Goal: Task Accomplishment & Management: Complete application form

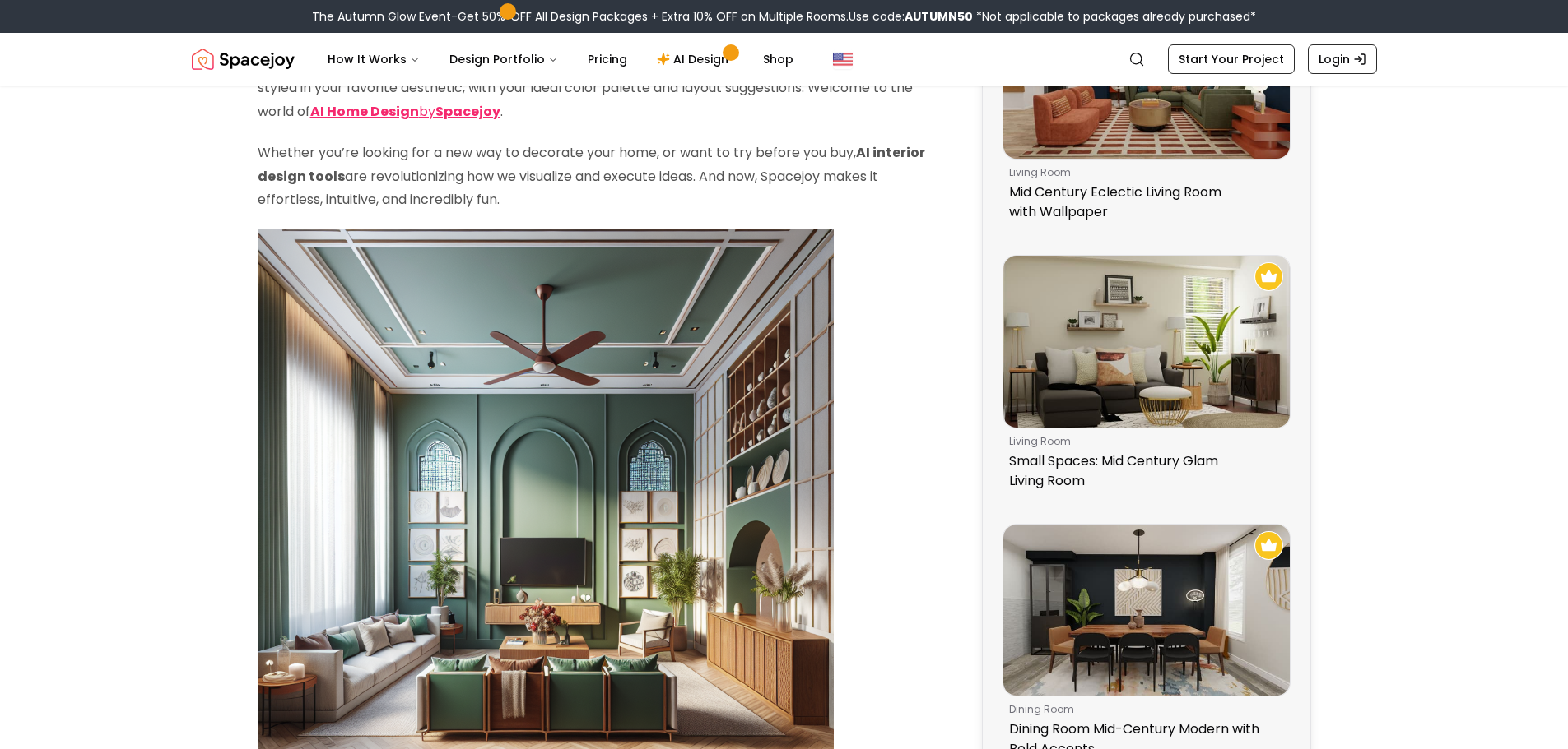
scroll to position [82, 0]
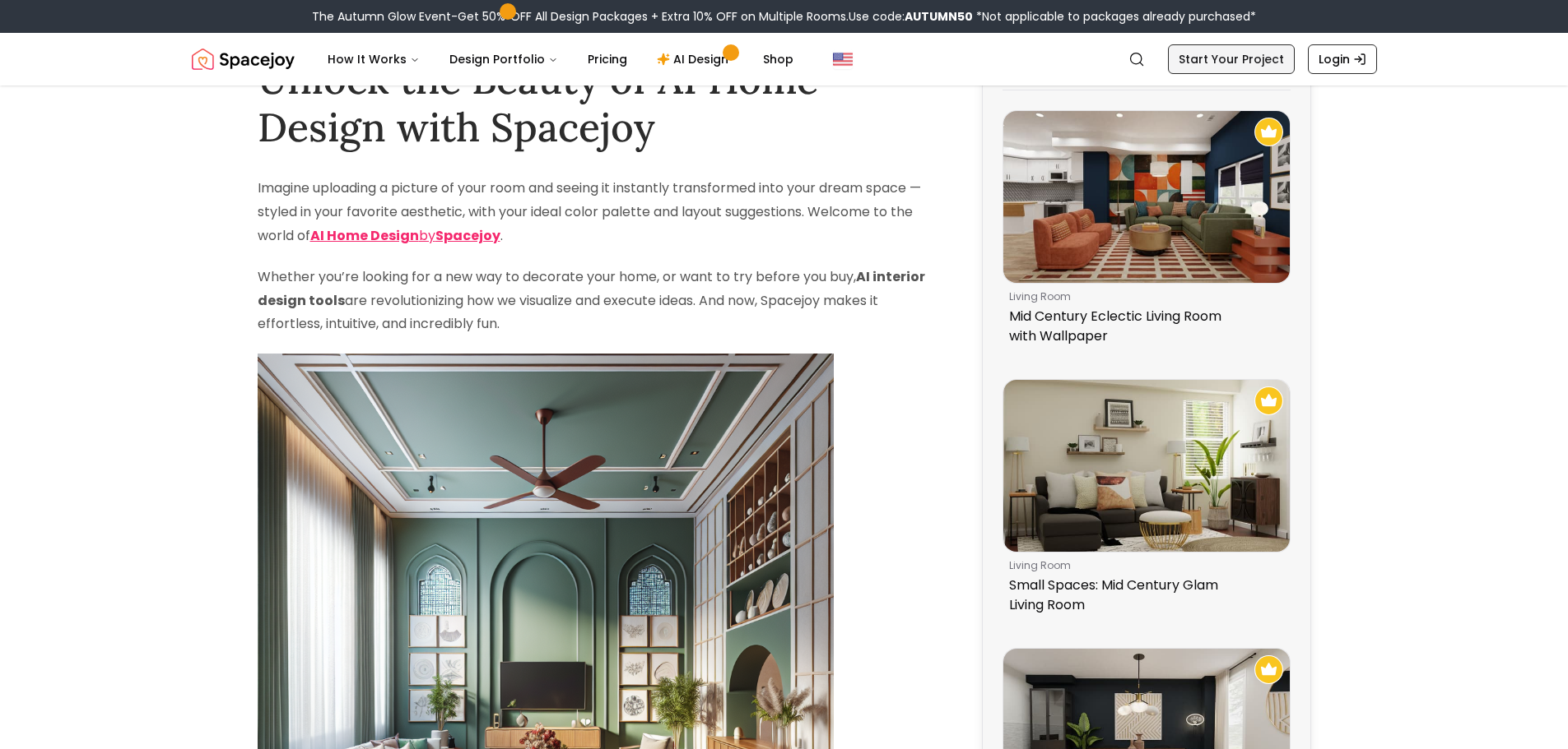
click at [1252, 65] on link "Start Your Project" at bounding box center [1231, 59] width 127 height 29
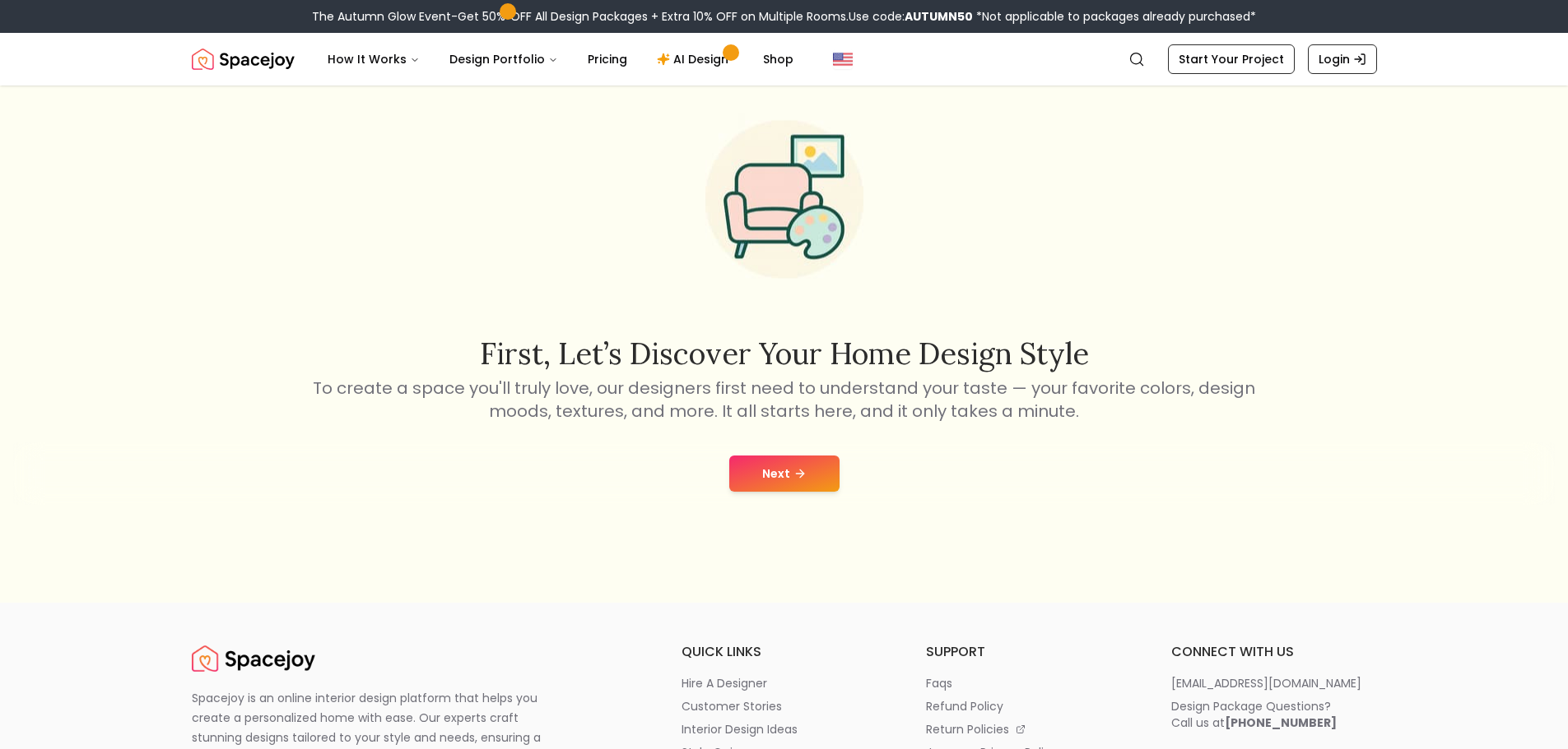
click at [776, 518] on div "First, let’s discover your home design style To create a space you'll truly lov…" at bounding box center [784, 302] width 1568 height 600
click at [791, 483] on button "Next" at bounding box center [784, 473] width 110 height 36
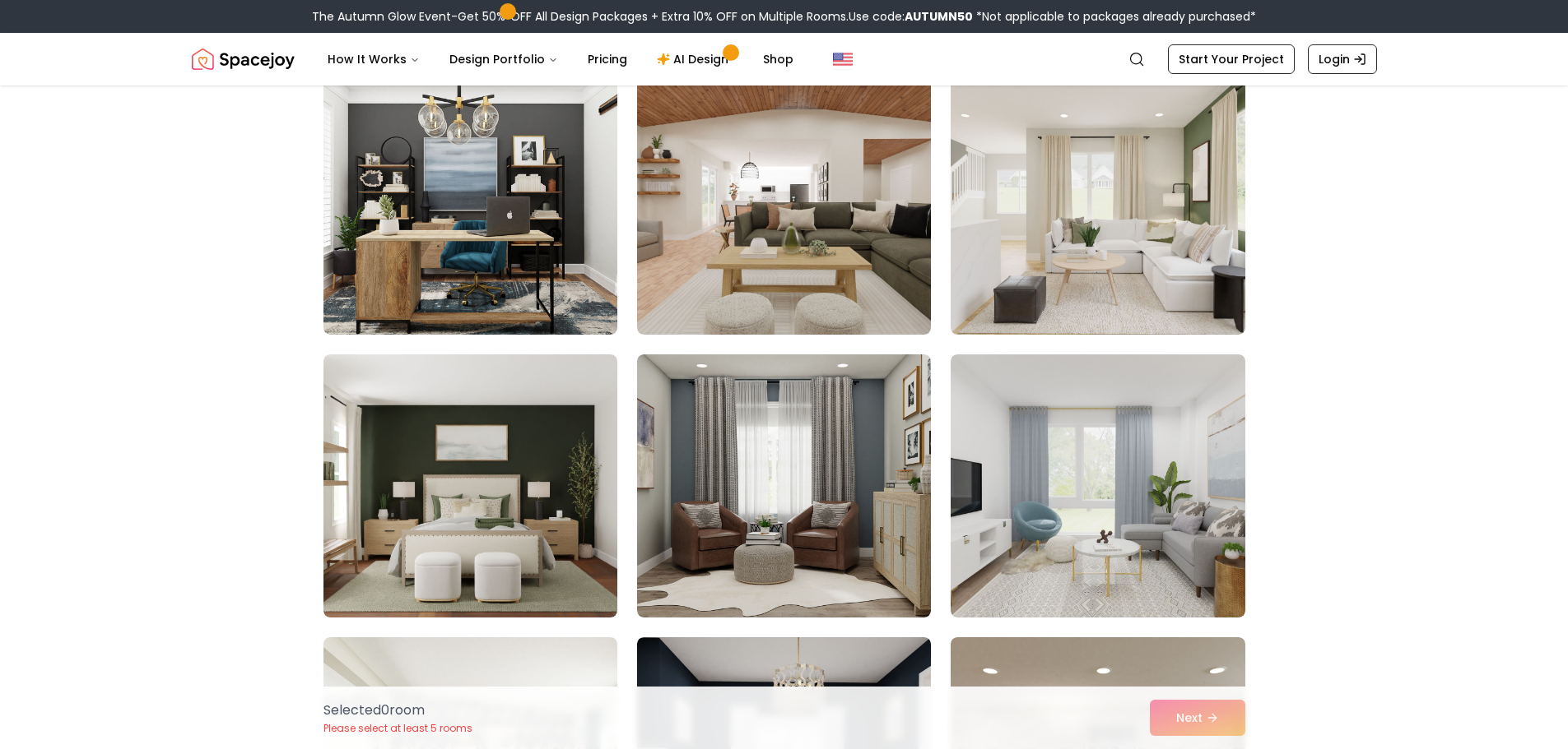
scroll to position [4689, 0]
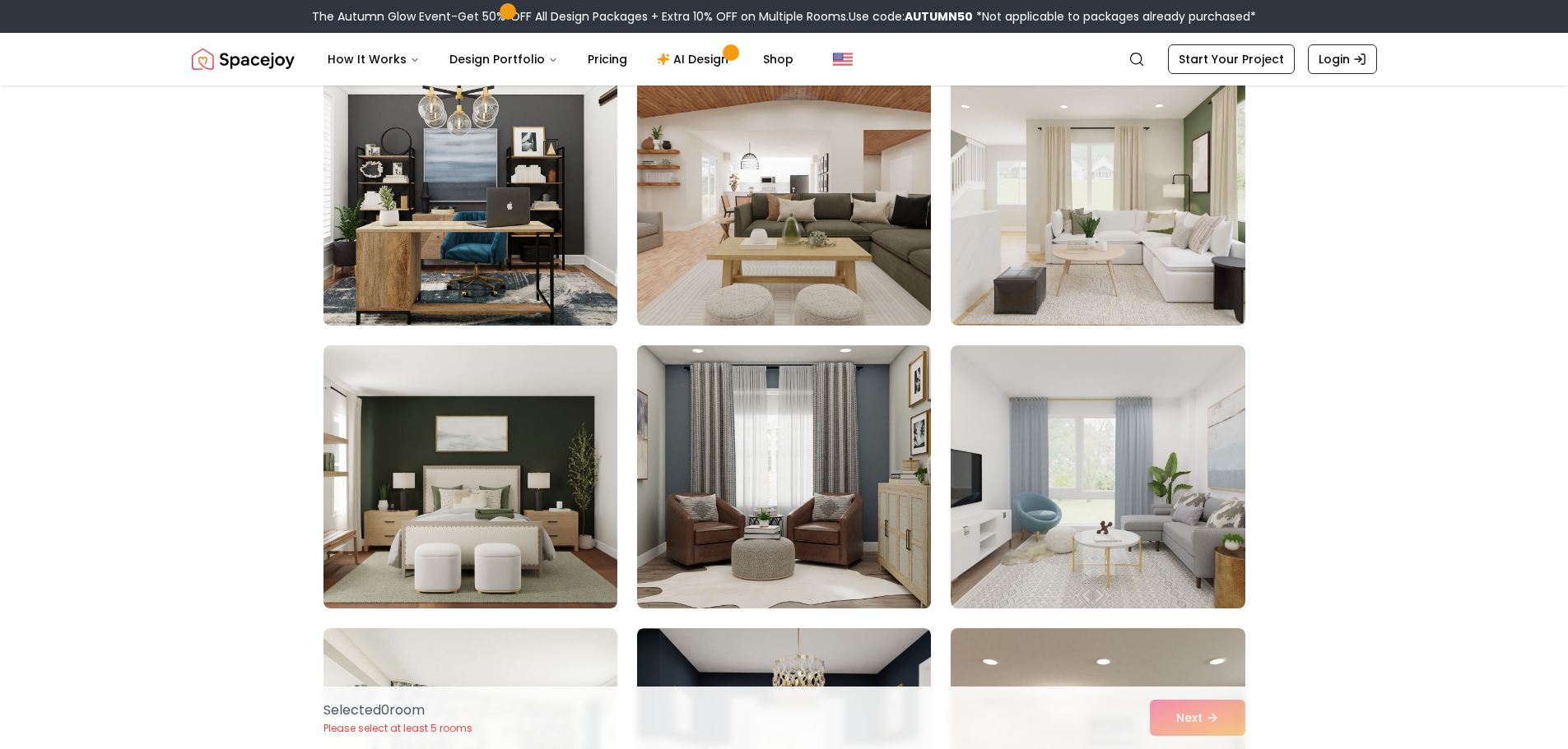
click at [803, 427] on img at bounding box center [784, 477] width 308 height 276
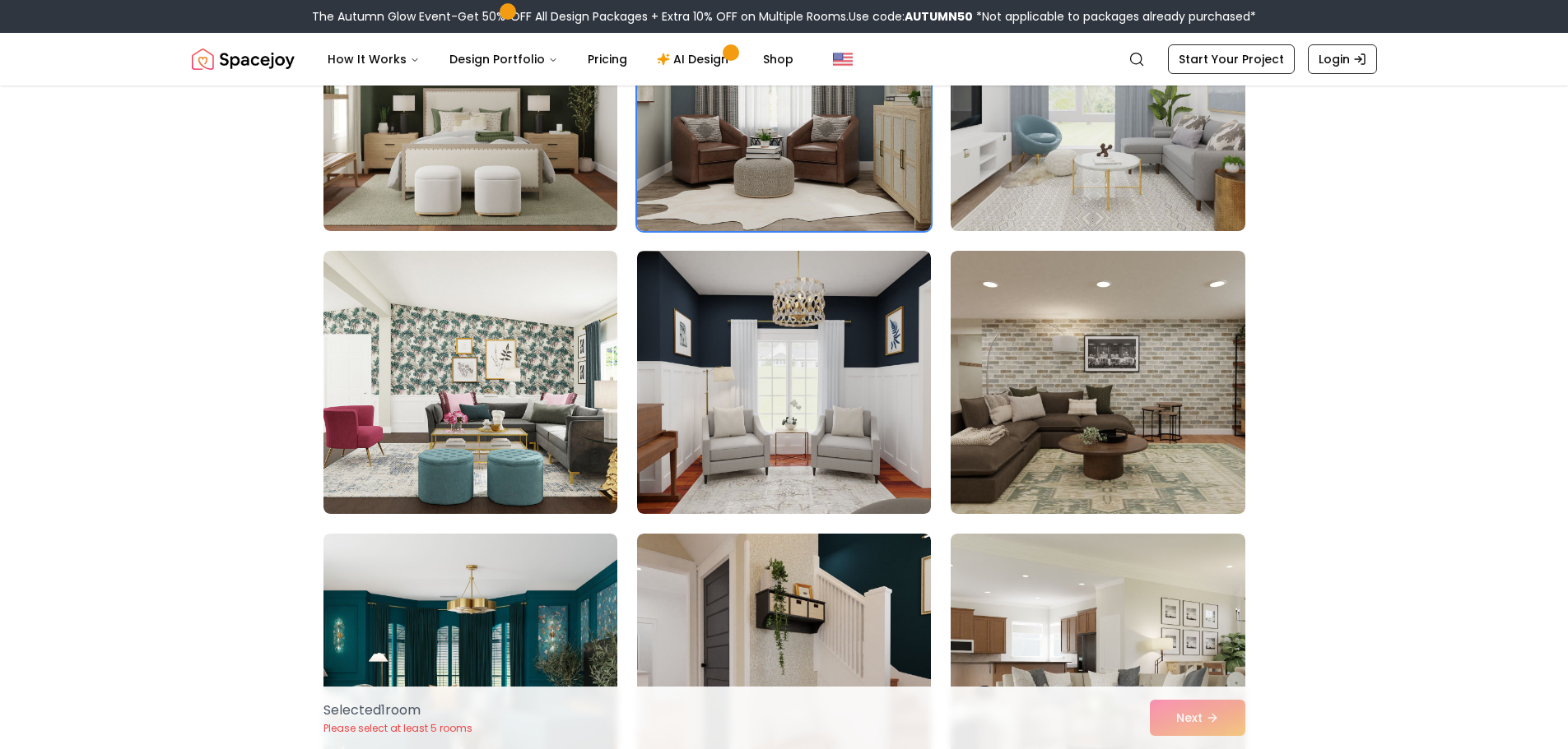
scroll to position [5100, 0]
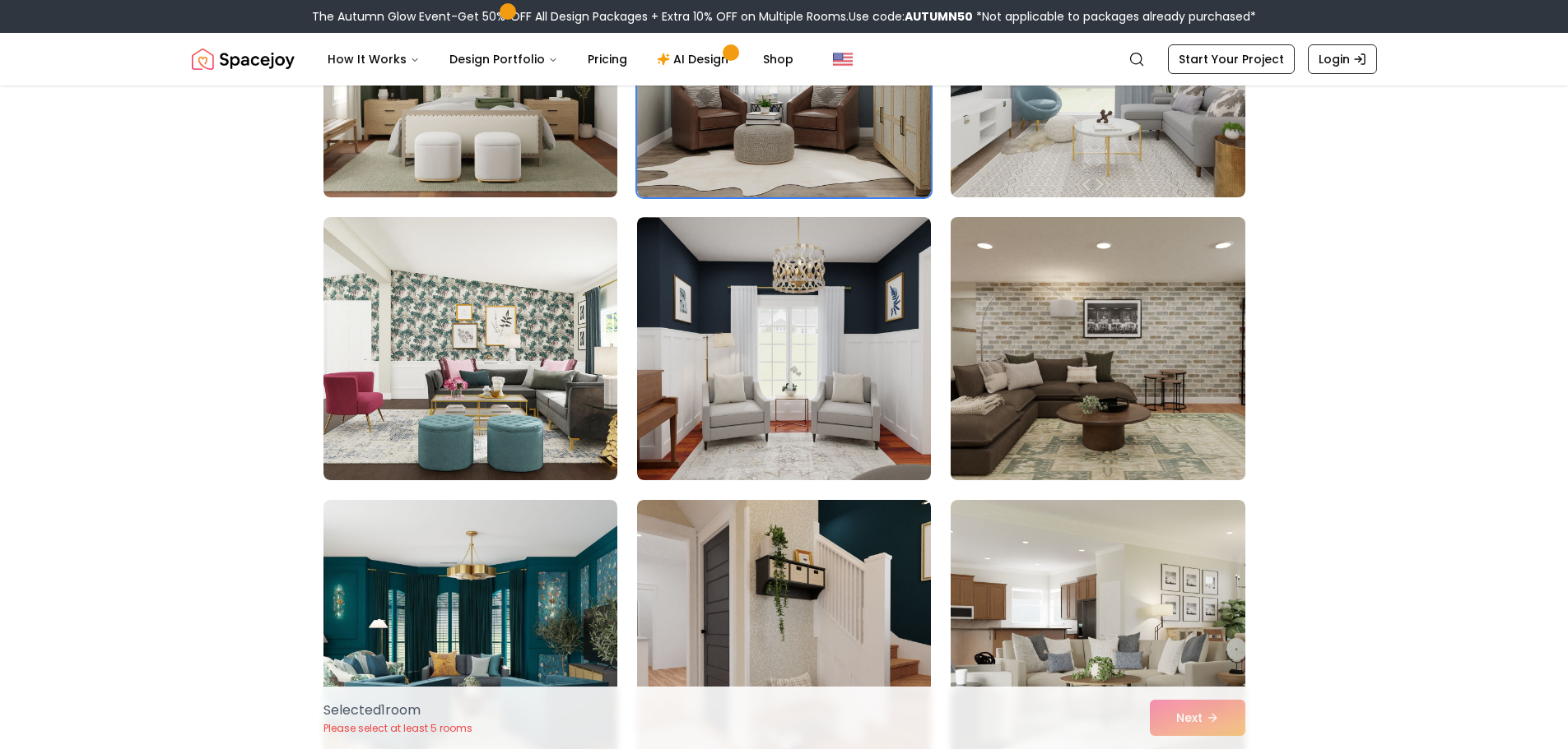
click at [1152, 407] on img at bounding box center [1098, 348] width 308 height 276
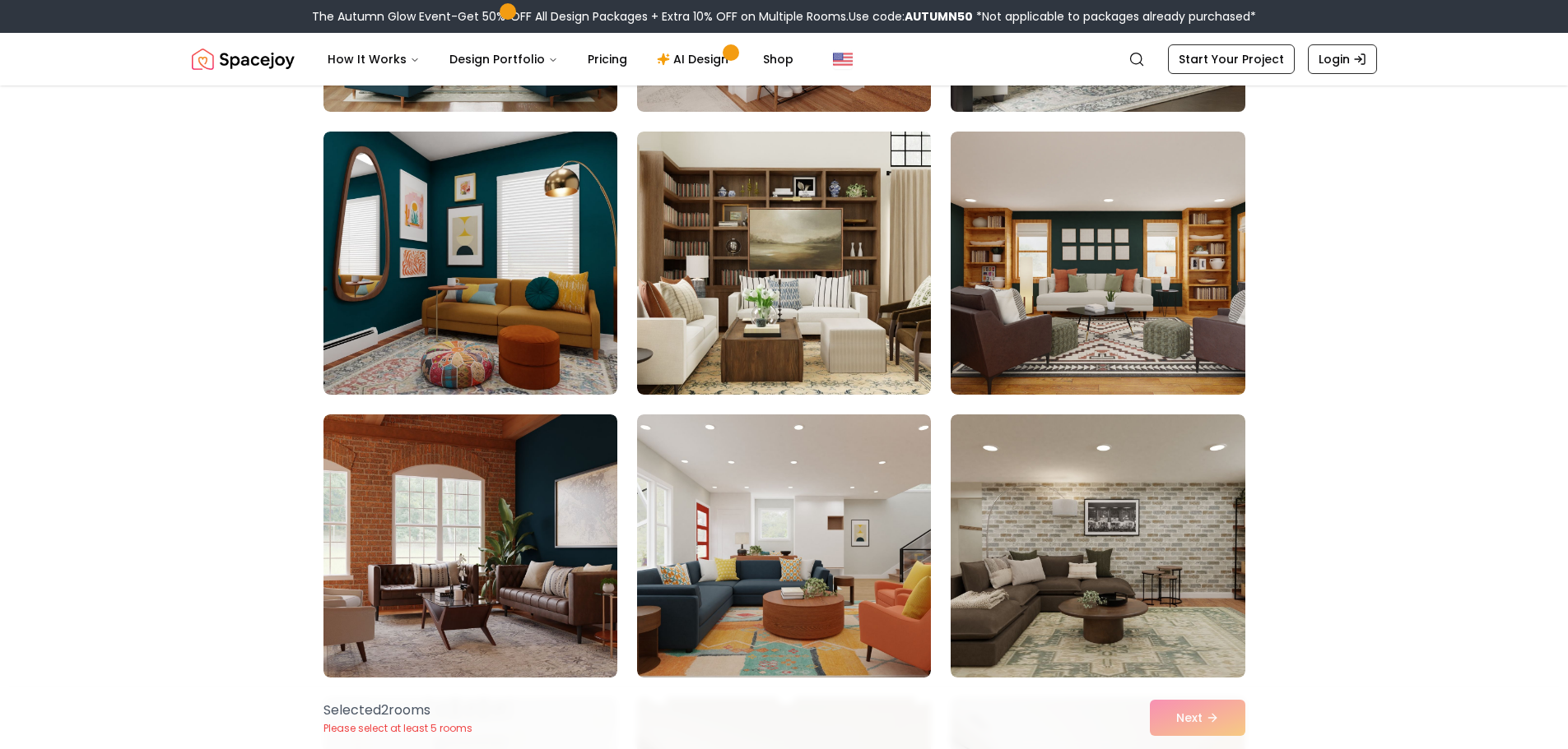
scroll to position [5758, 0]
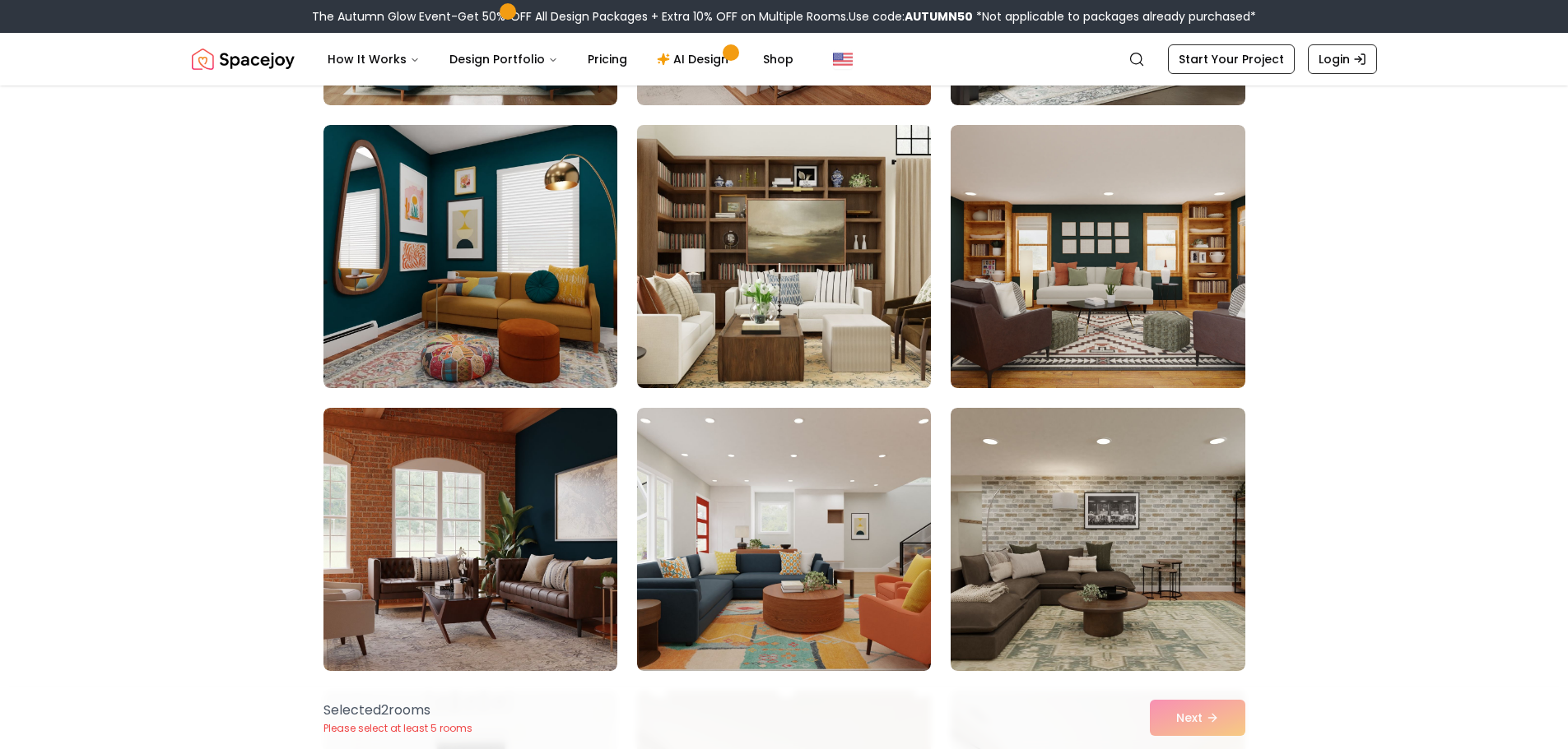
click at [851, 311] on img at bounding box center [784, 256] width 308 height 276
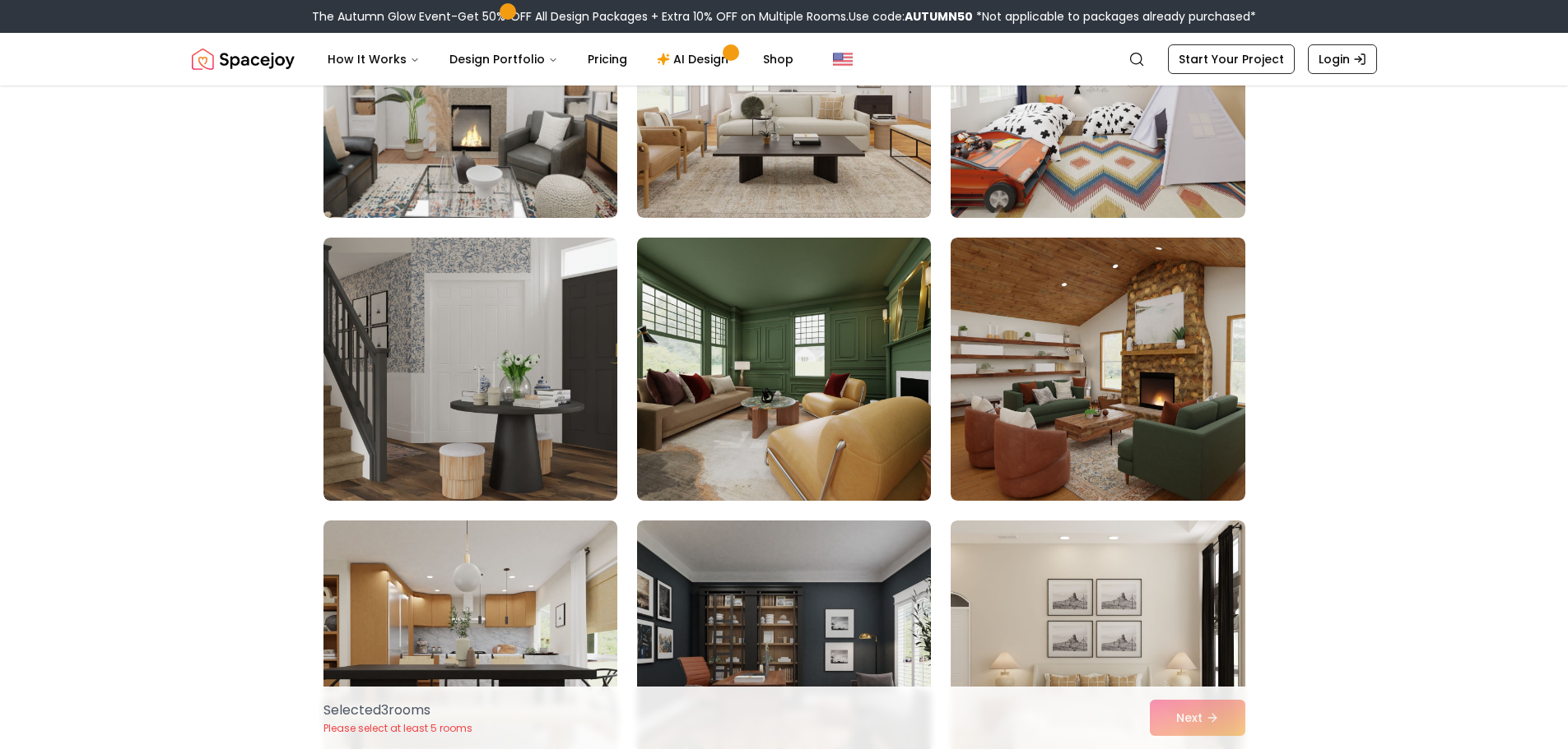
scroll to position [6581, 0]
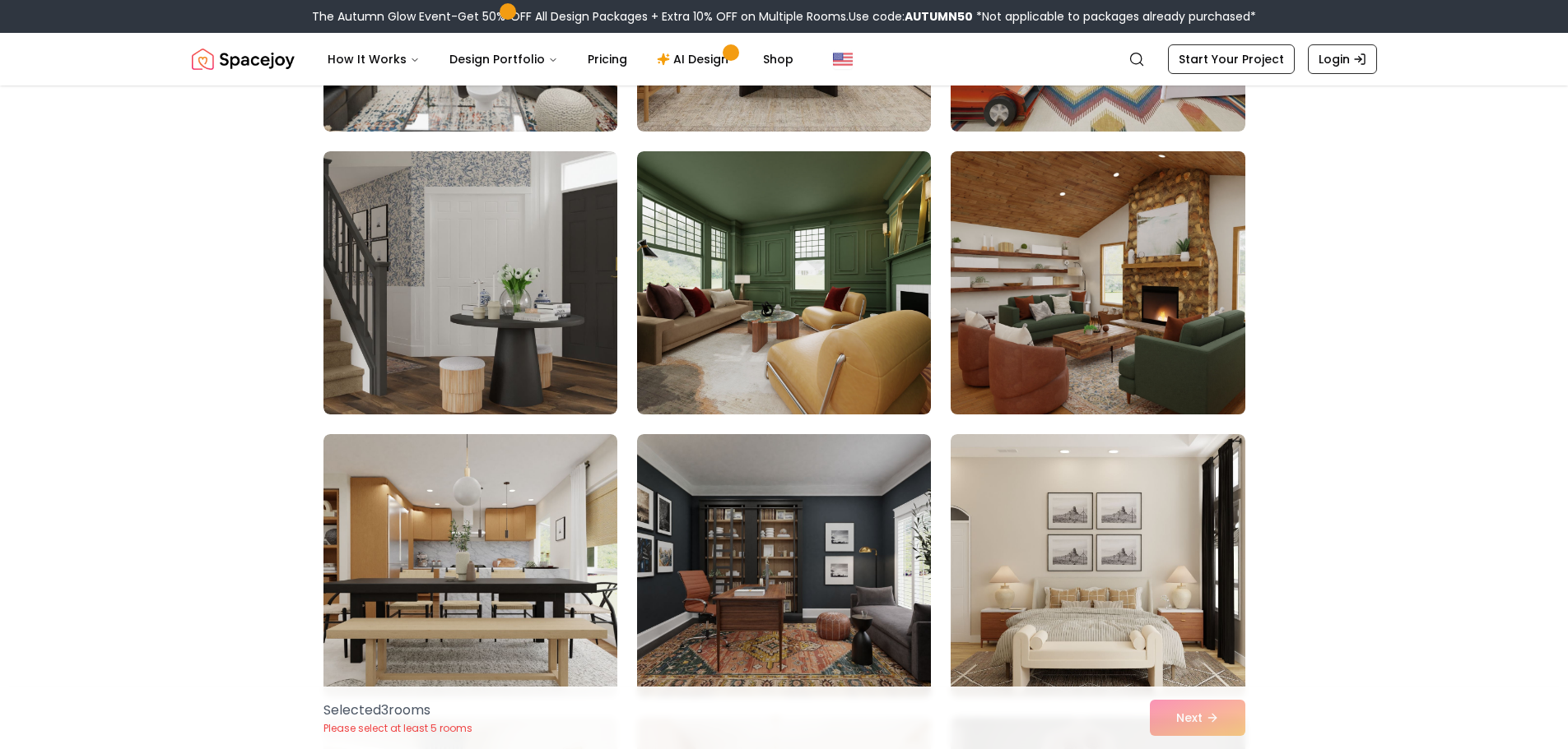
click at [1065, 323] on img at bounding box center [1098, 282] width 308 height 276
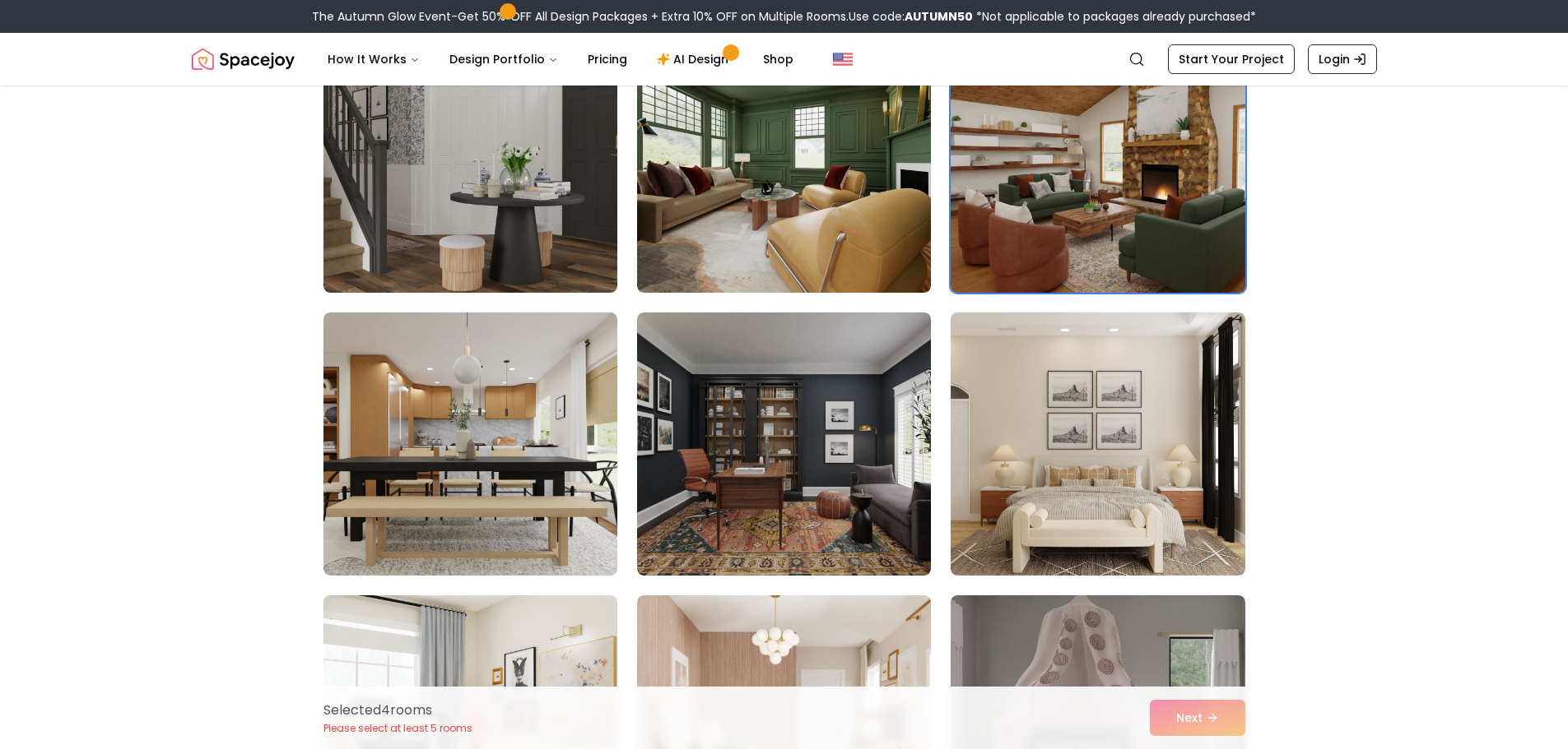
scroll to position [6745, 0]
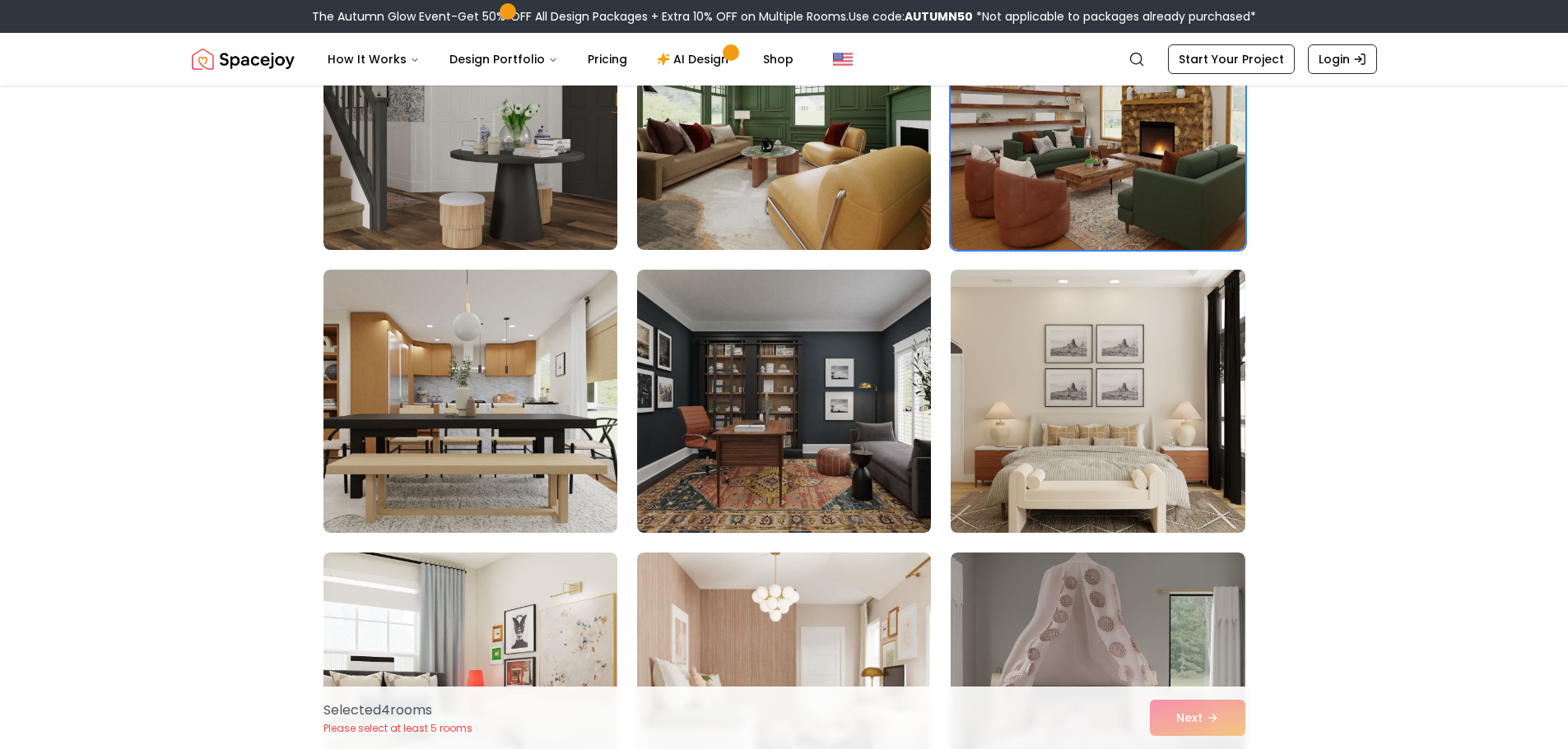
click at [996, 335] on img at bounding box center [1098, 401] width 308 height 276
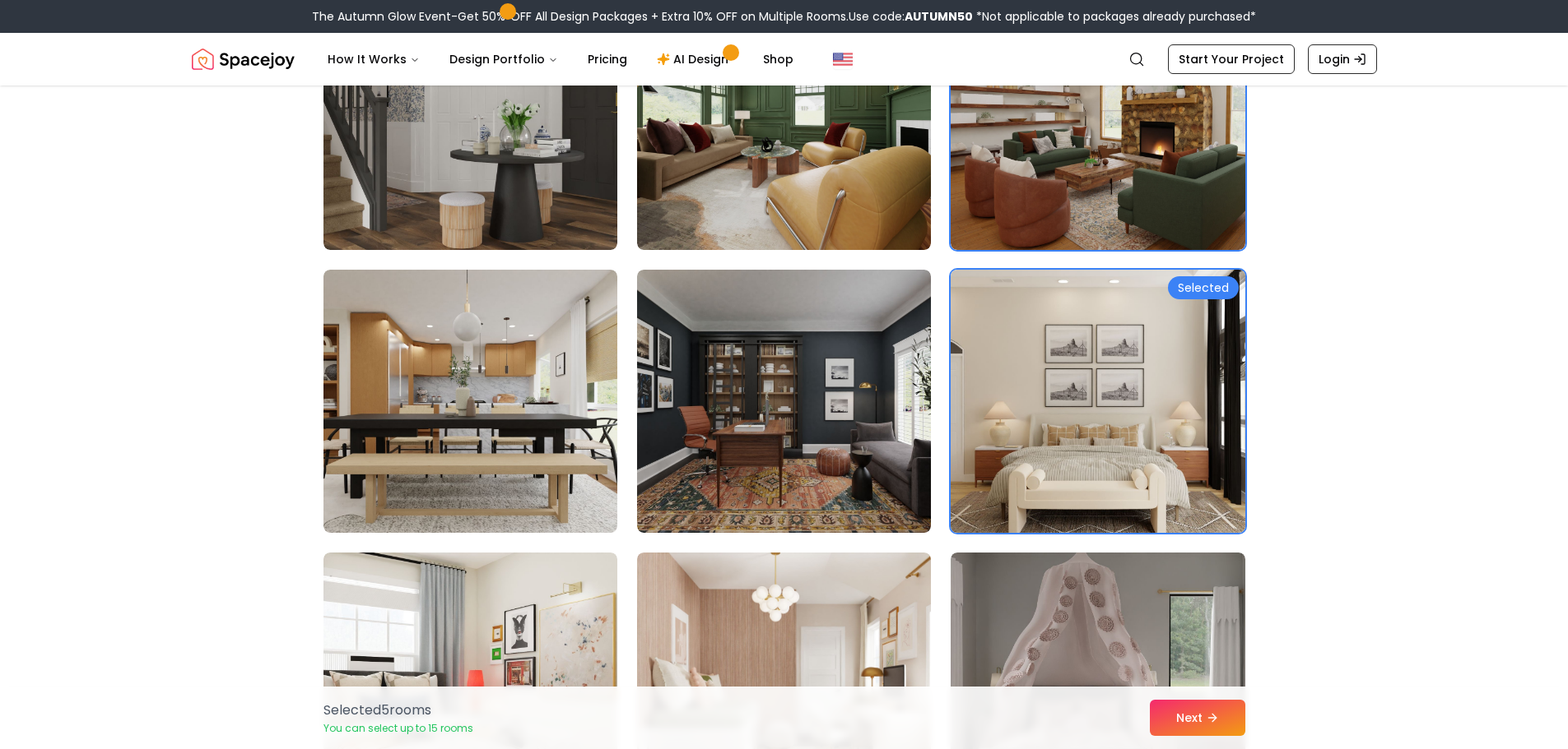
click at [996, 335] on img at bounding box center [1098, 401] width 308 height 276
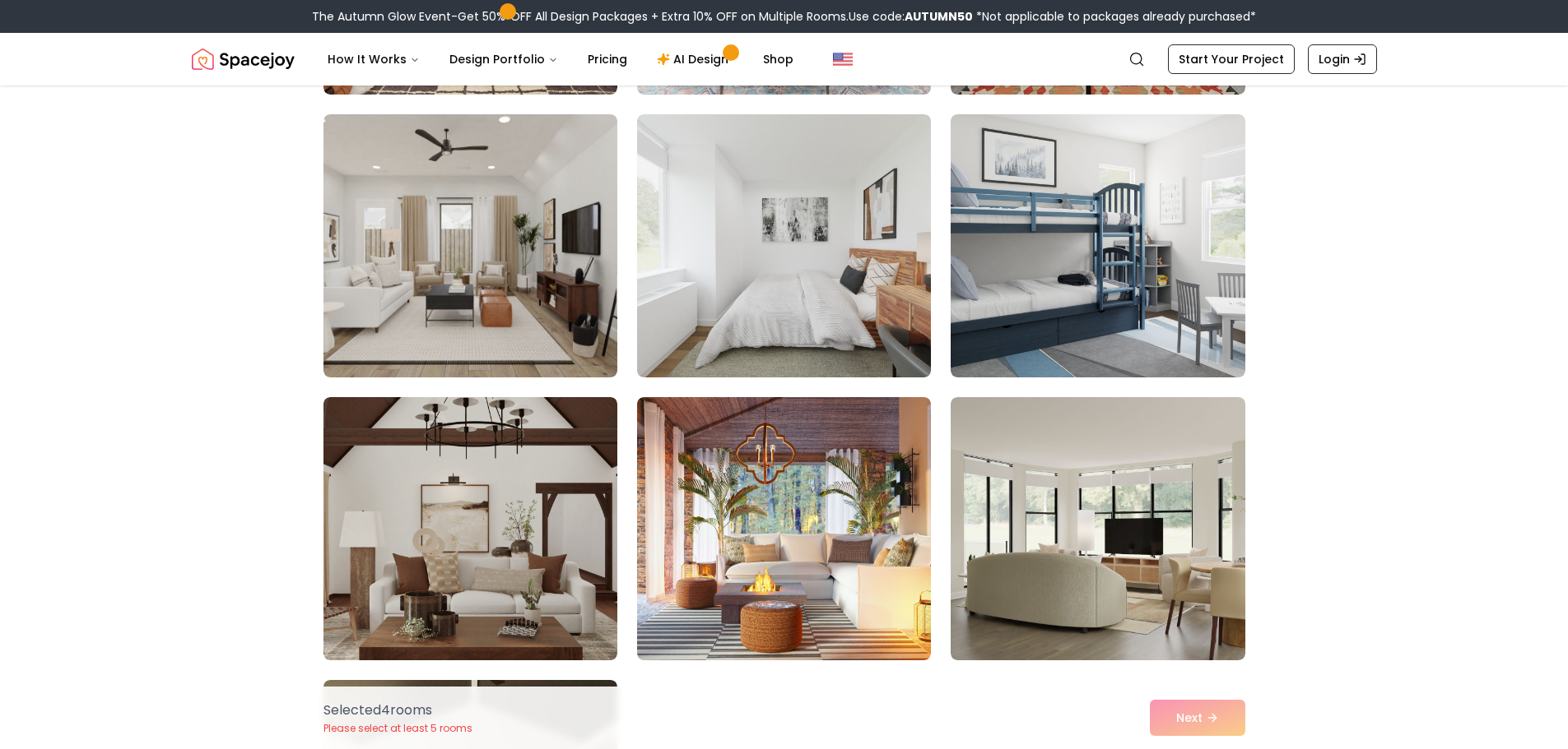
scroll to position [8884, 0]
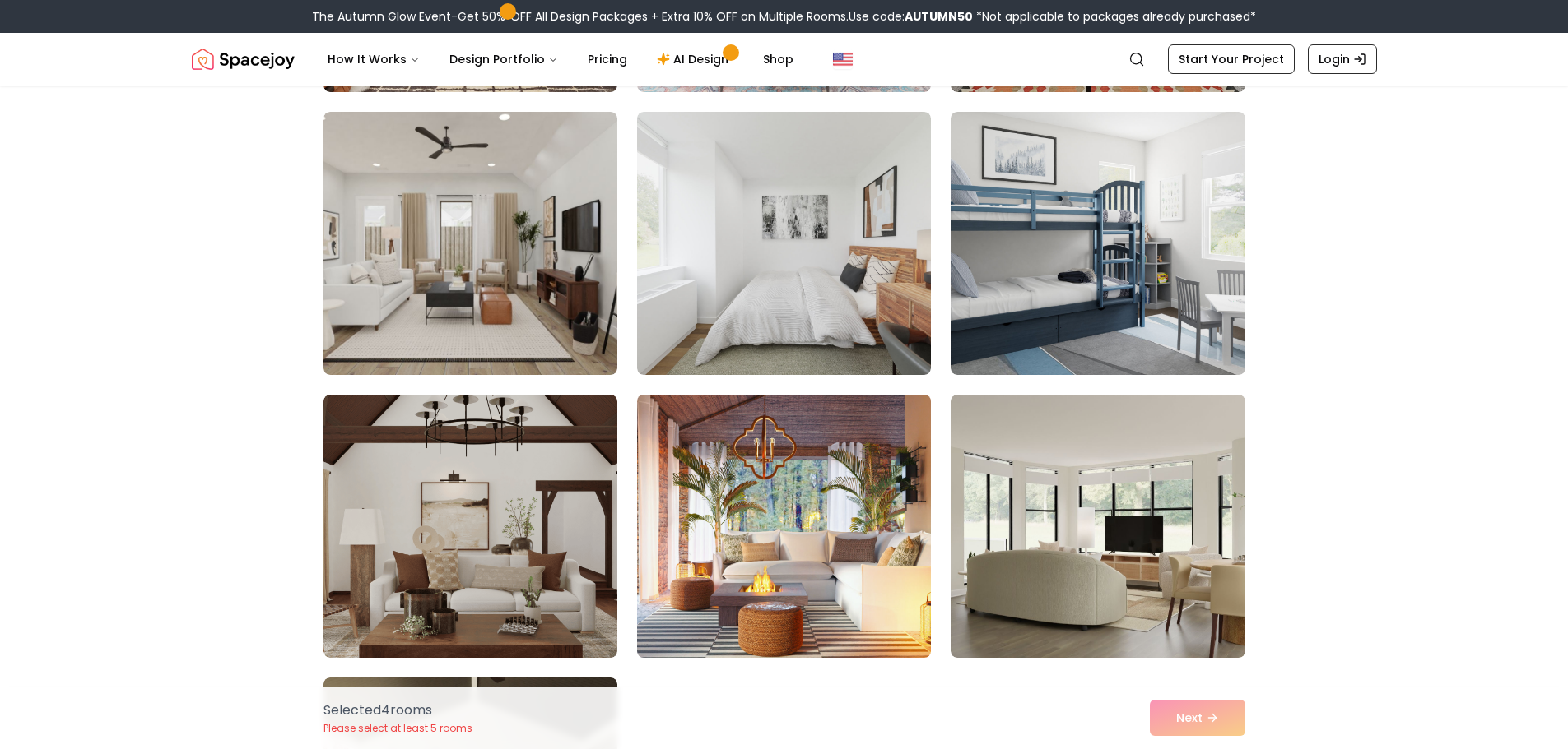
click at [905, 418] on img at bounding box center [784, 526] width 308 height 276
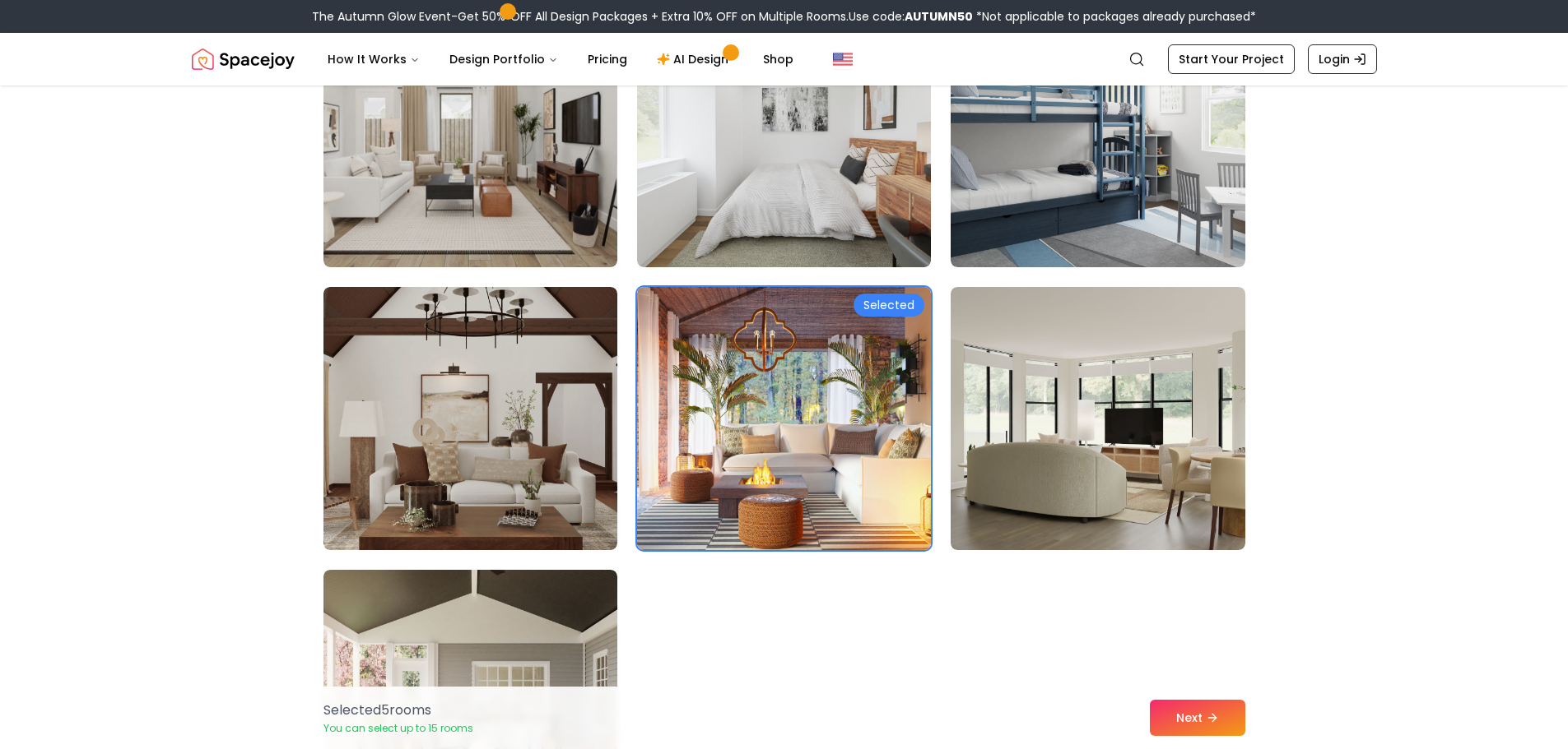
scroll to position [9130, 0]
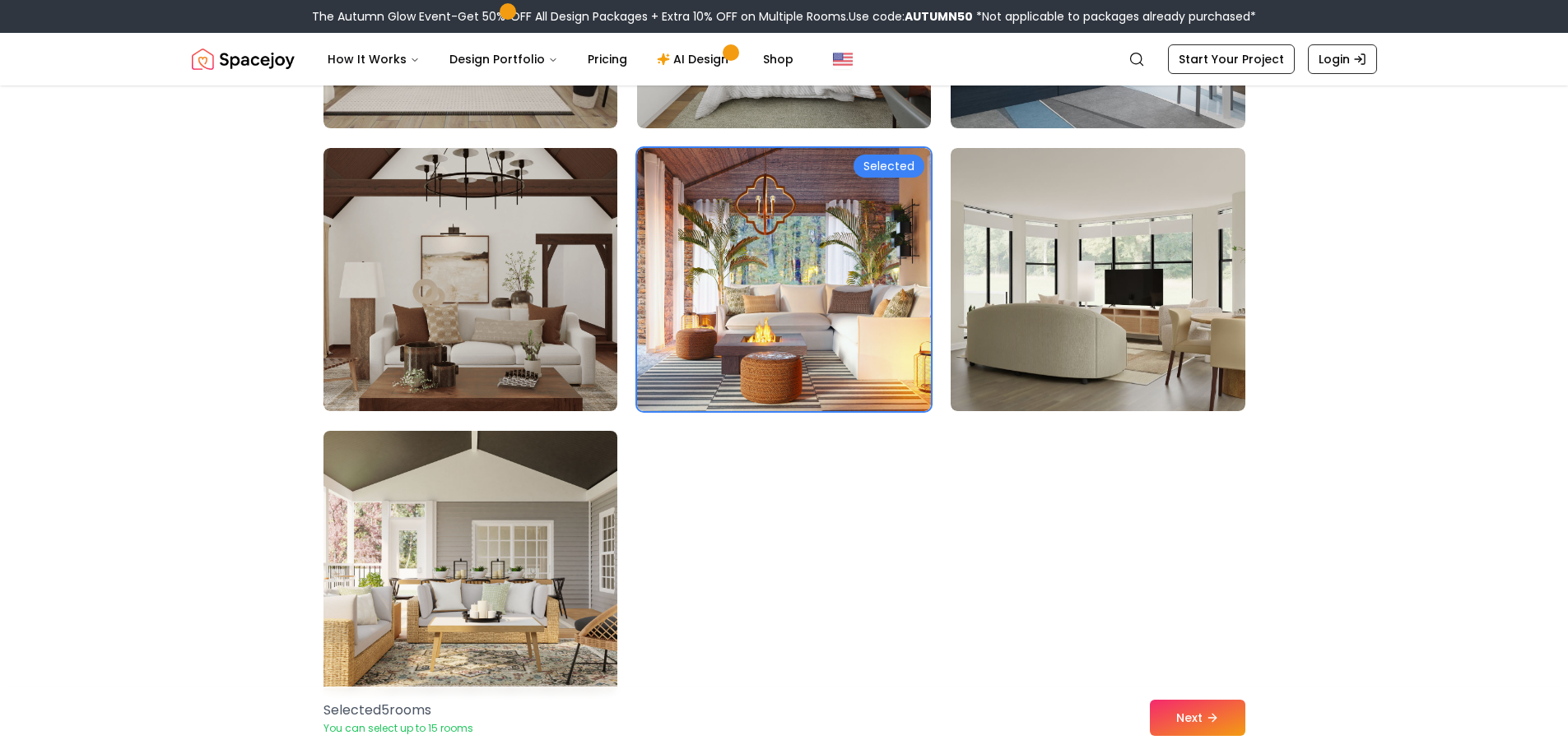
click at [413, 473] on img at bounding box center [470, 562] width 308 height 276
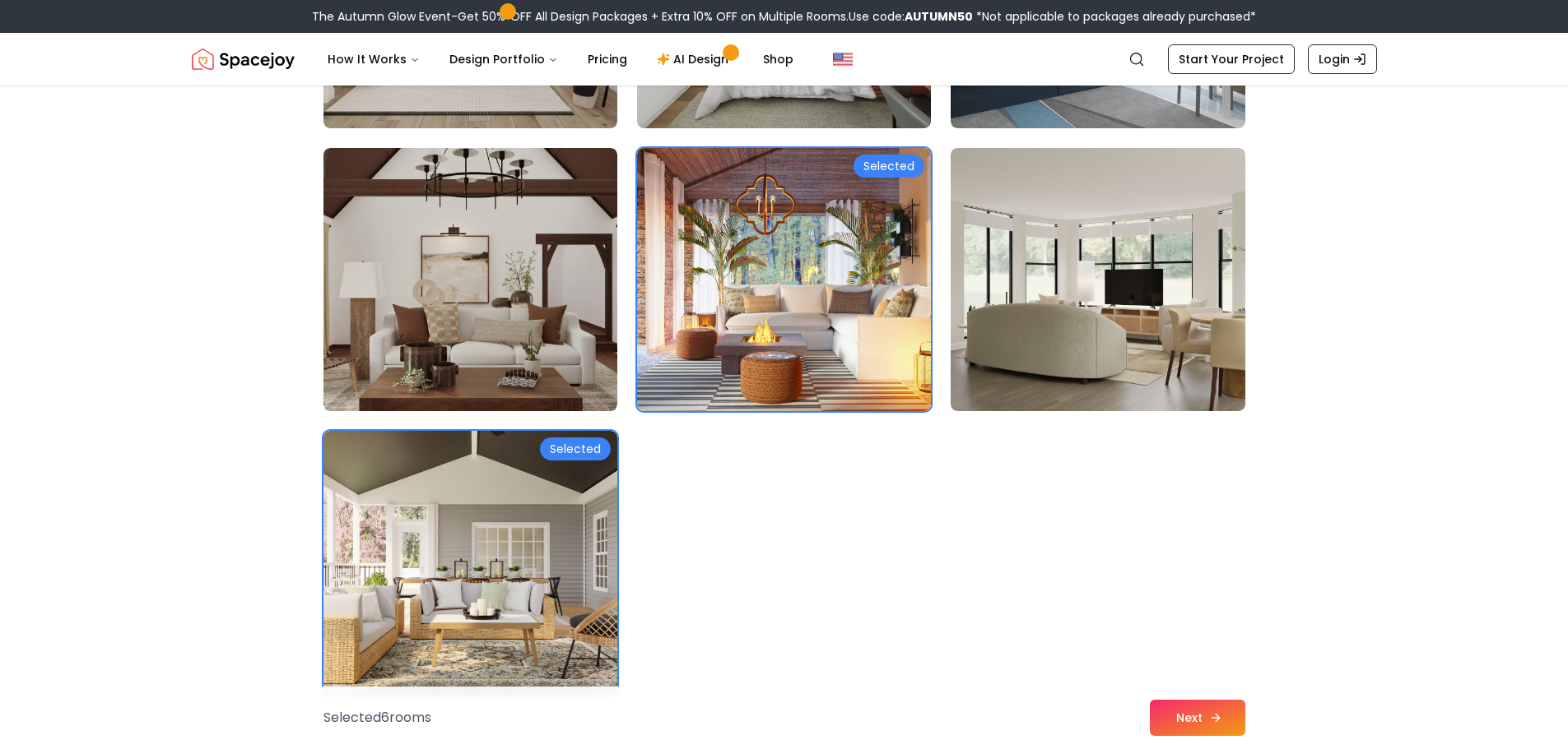
click at [1219, 722] on icon at bounding box center [1215, 718] width 13 height 13
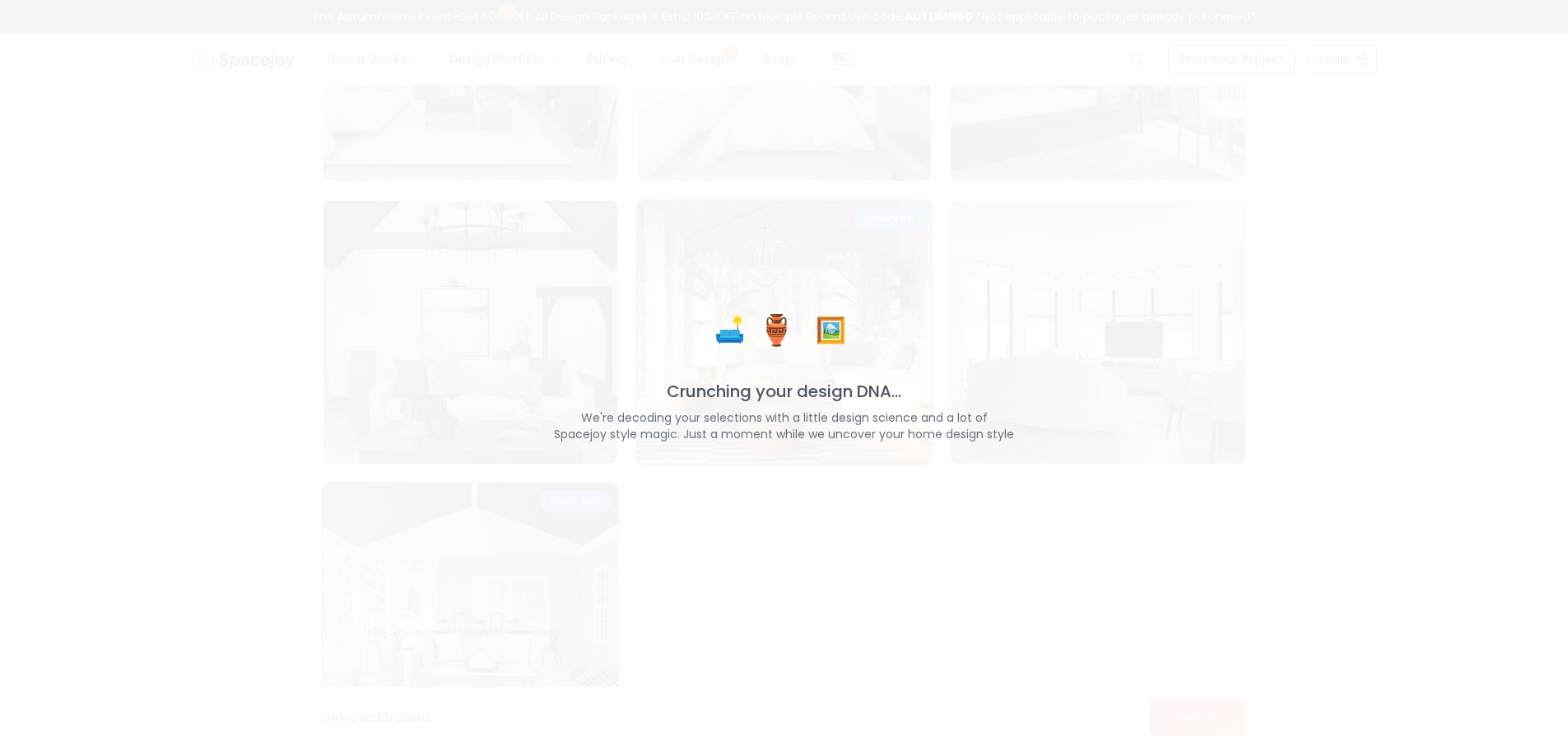
scroll to position [9183, 0]
